Goal: Transaction & Acquisition: Book appointment/travel/reservation

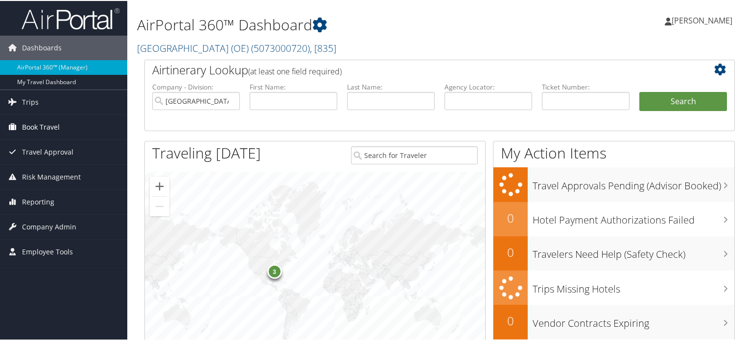
click at [47, 126] on span "Book Travel" at bounding box center [41, 126] width 38 height 24
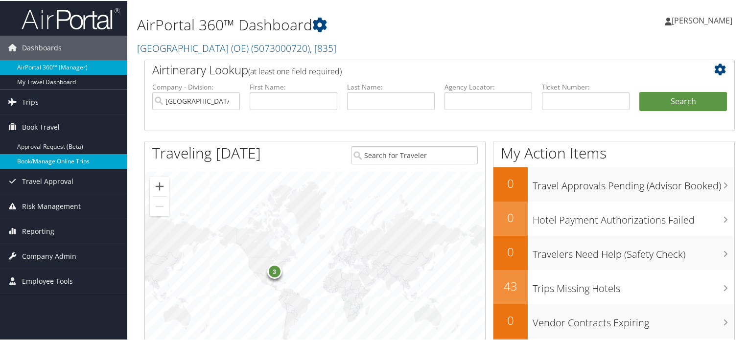
click at [67, 162] on link "Book/Manage Online Trips" at bounding box center [63, 160] width 127 height 15
